Goal: Task Accomplishment & Management: Use online tool/utility

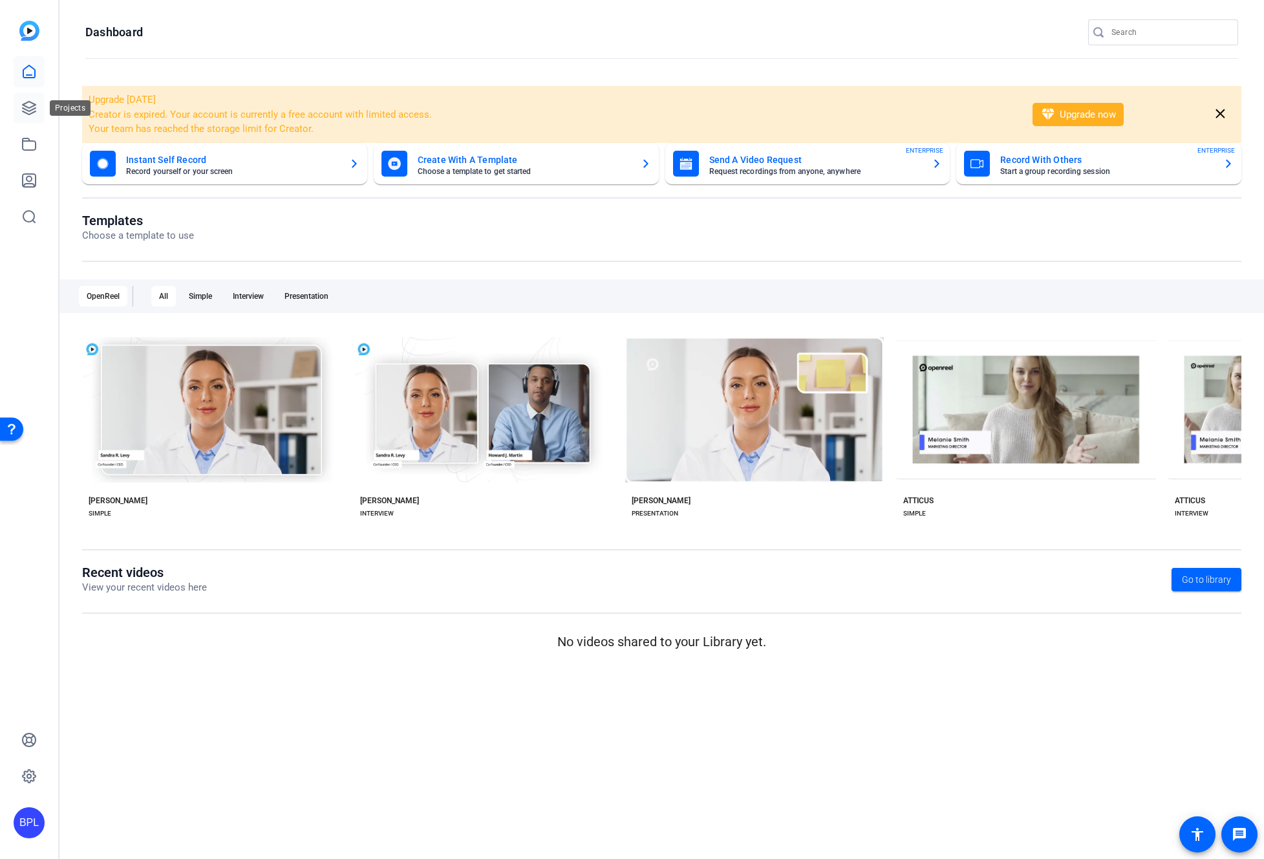
click at [25, 105] on icon at bounding box center [29, 107] width 13 height 13
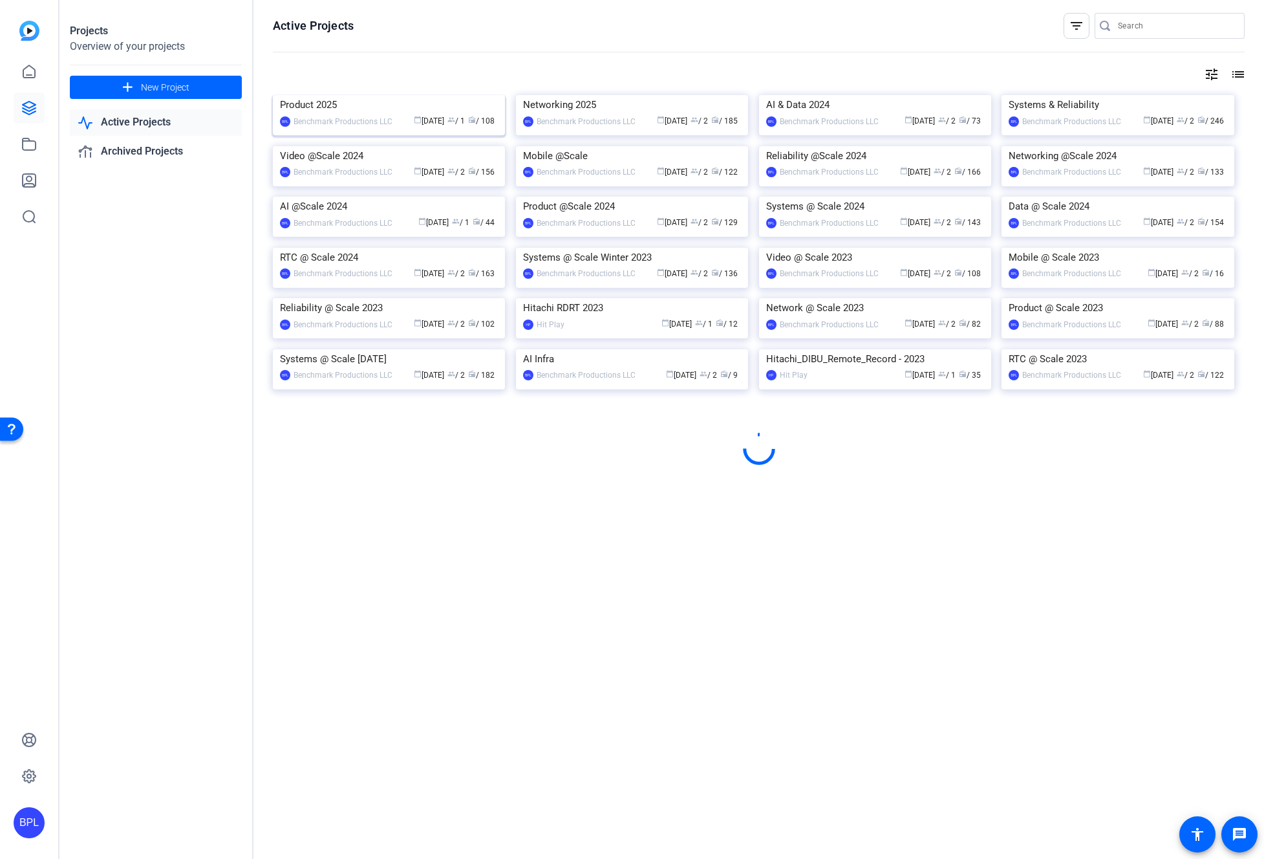
click at [371, 95] on img at bounding box center [389, 95] width 232 height 0
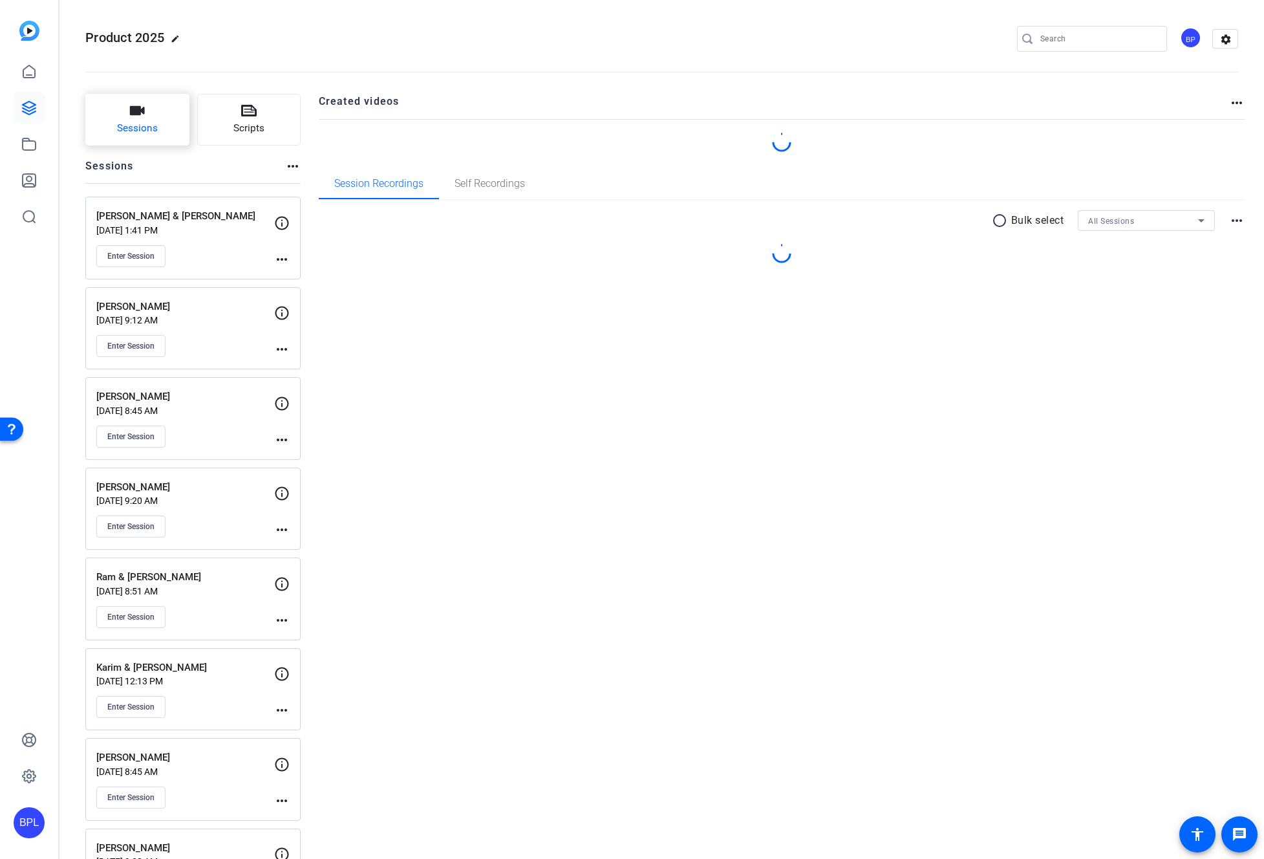
click at [104, 120] on button "Sessions" at bounding box center [137, 120] width 104 height 52
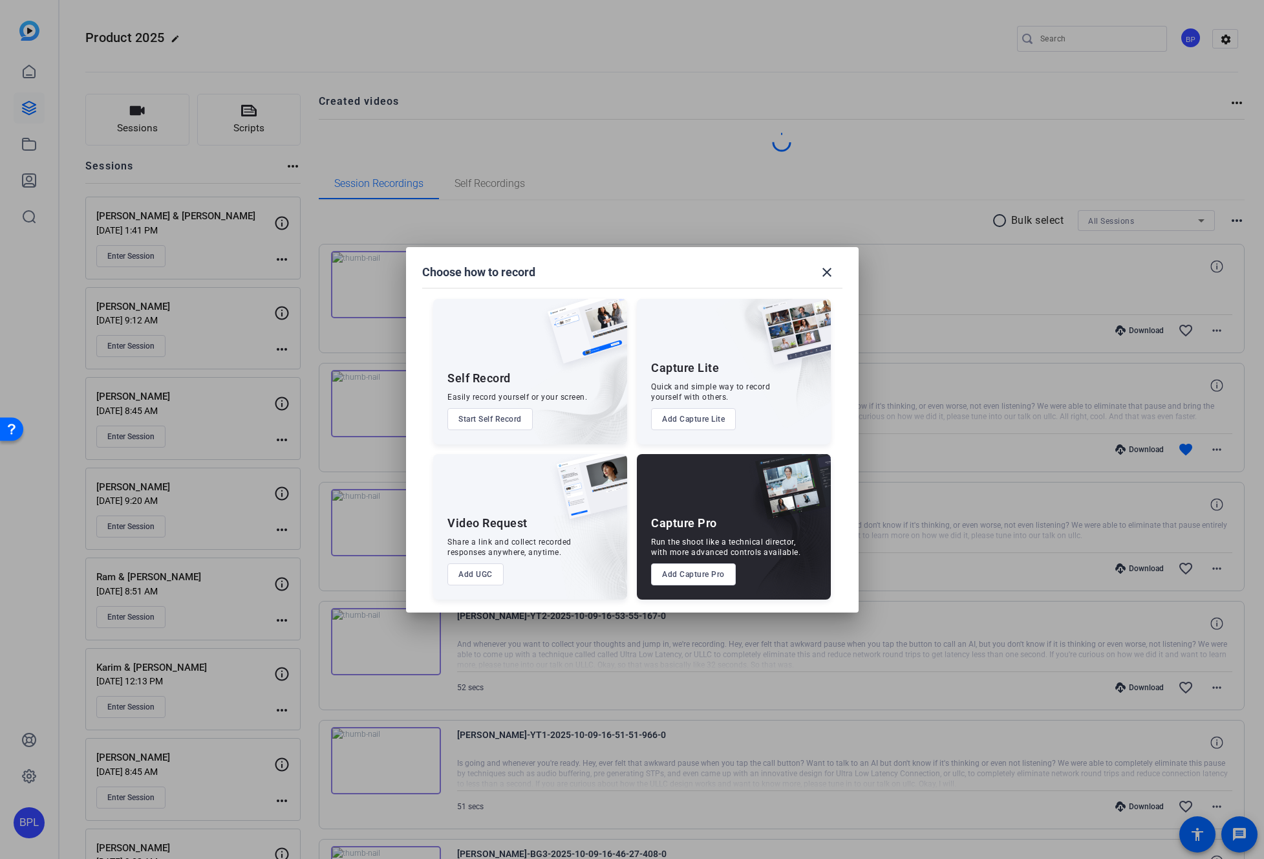
click at [705, 573] on button "Add Capture Pro" at bounding box center [693, 574] width 85 height 22
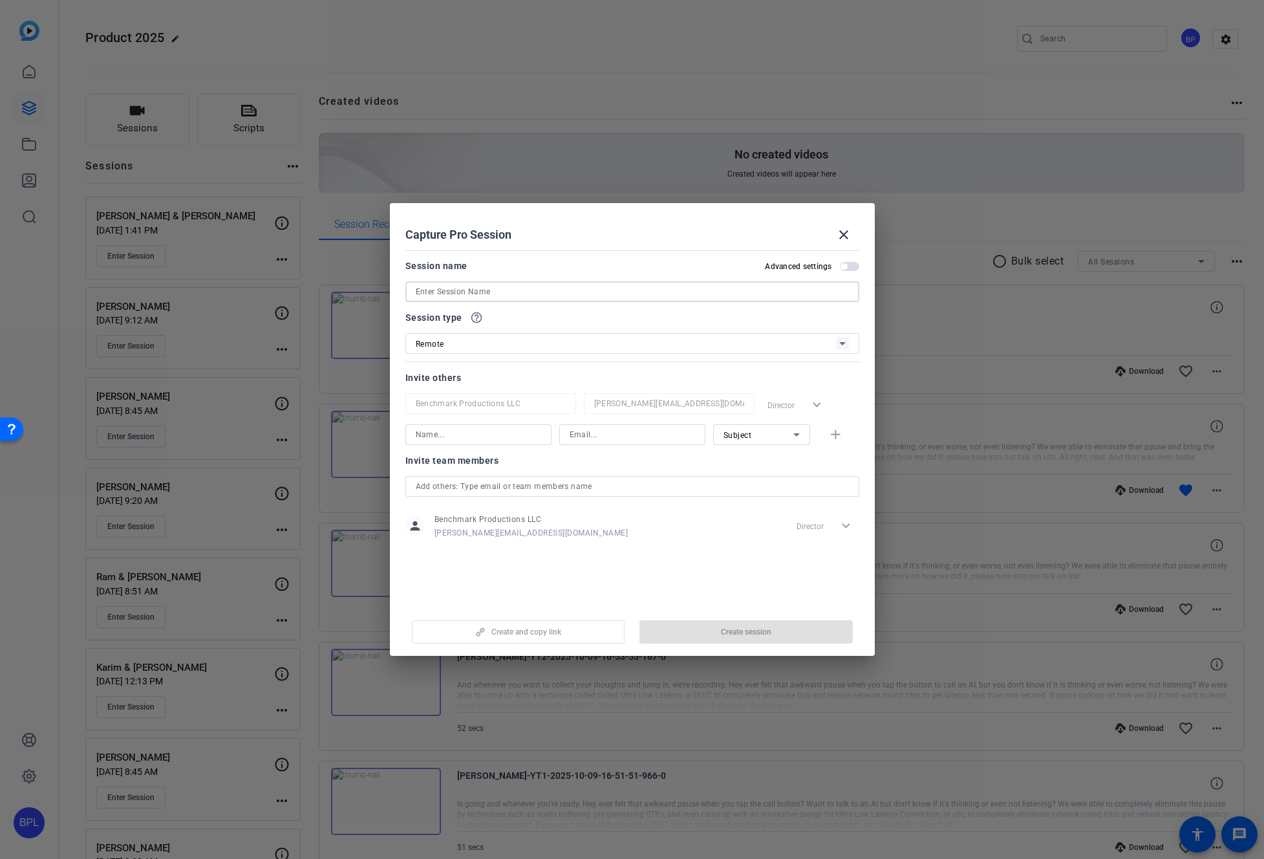
click at [503, 295] on input at bounding box center [632, 292] width 433 height 16
paste input "Rushaan"
type input "Rushaan"
click at [765, 634] on span "Create session" at bounding box center [746, 631] width 50 height 10
